Goal: Task Accomplishment & Management: Manage account settings

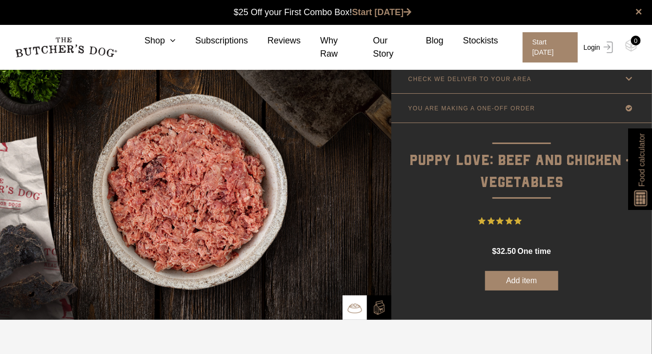
click at [605, 49] on img at bounding box center [606, 47] width 13 height 12
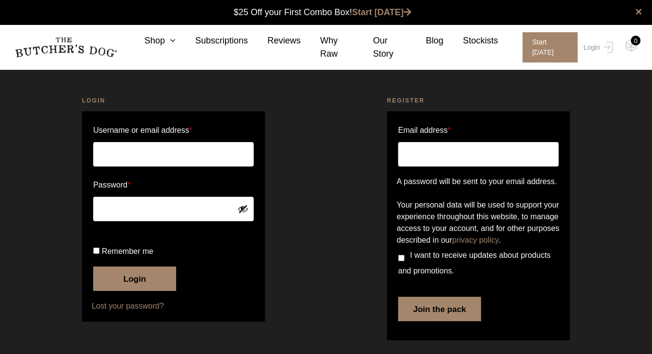
click at [162, 161] on input "Username or email address *" at bounding box center [173, 154] width 160 height 24
type input "marilyn.ong@gmail.com"
click at [110, 291] on button "Login" at bounding box center [134, 278] width 83 height 24
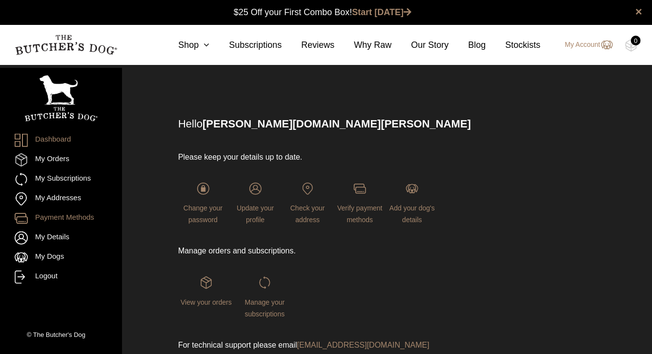
click at [80, 217] on link "Payment Methods" at bounding box center [61, 218] width 93 height 13
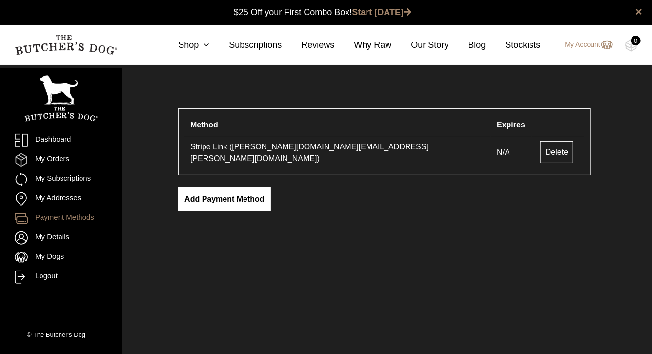
click at [220, 205] on link "Add payment method" at bounding box center [224, 199] width 93 height 24
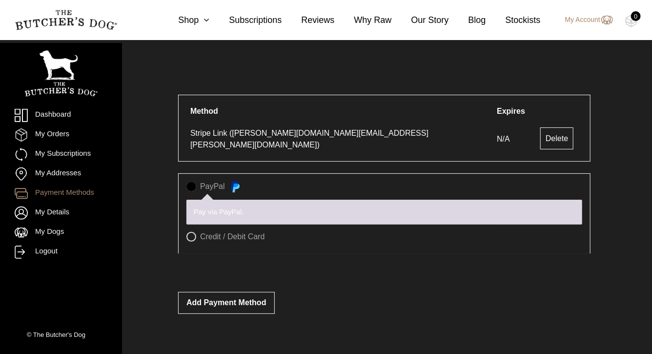
scroll to position [32, 0]
click at [194, 237] on label "Credit / Debit Card" at bounding box center [384, 237] width 396 height 10
radio input "true"
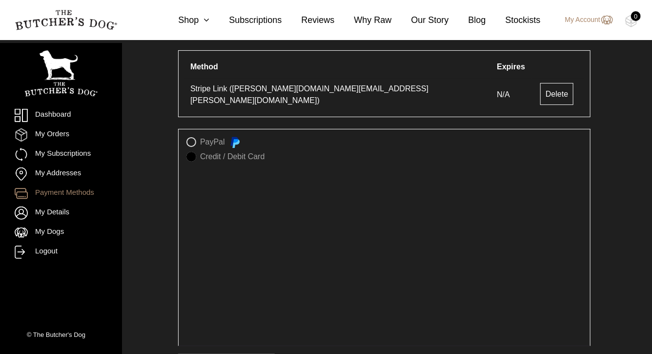
scroll to position [149, 0]
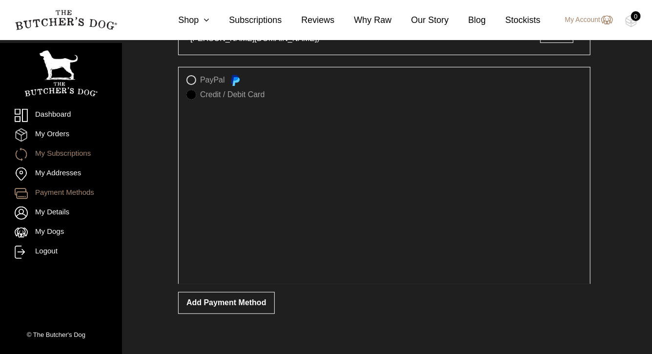
click at [62, 157] on link "My Subscriptions" at bounding box center [61, 154] width 93 height 13
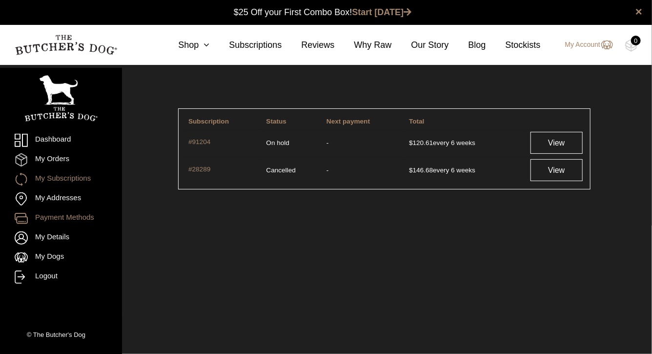
click at [54, 216] on link "Payment Methods" at bounding box center [61, 218] width 93 height 13
